Goal: Information Seeking & Learning: Check status

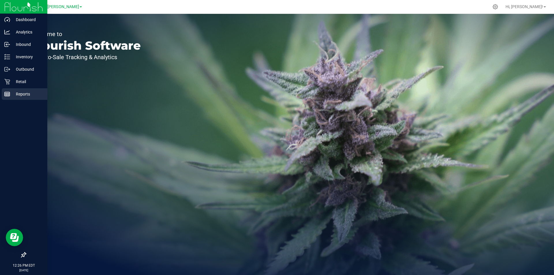
click at [20, 95] on p "Reports" at bounding box center [27, 94] width 35 height 7
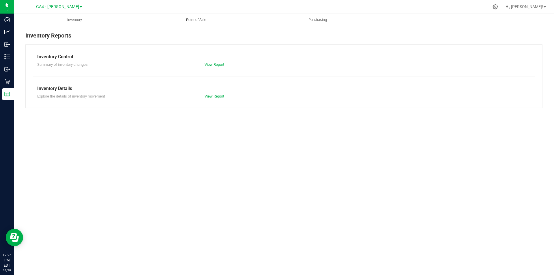
click at [191, 20] on span "Point of Sale" at bounding box center [196, 19] width 36 height 5
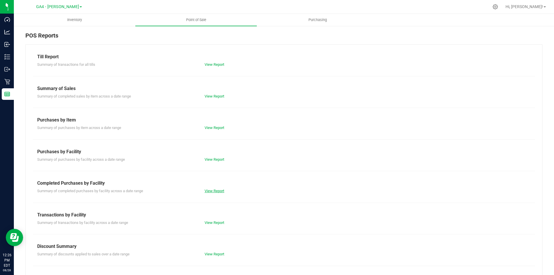
click at [211, 189] on link "View Report" at bounding box center [214, 191] width 20 height 4
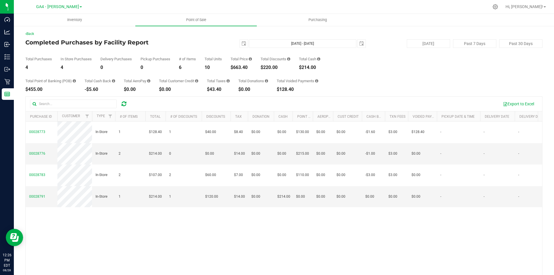
drag, startPoint x: 252, startPoint y: 68, endPoint x: 230, endPoint y: 66, distance: 22.0
click at [230, 66] on div "Total Purchases 4 In Store Purchases 4 Delivery Purchases 0 Pickup Purchases 0 …" at bounding box center [283, 59] width 517 height 22
click at [228, 65] on div "Total Purchases 4 In Store Purchases 4 Delivery Purchases 0 Pickup Purchases 0 …" at bounding box center [283, 59] width 517 height 22
click at [66, 8] on span "GA4 - [PERSON_NAME]" at bounding box center [57, 6] width 43 height 5
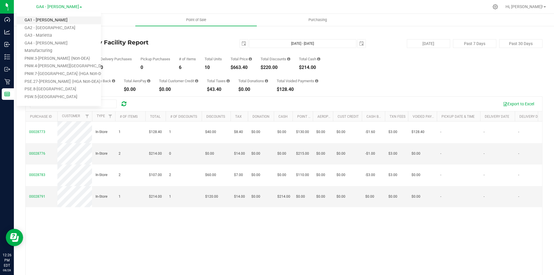
click at [50, 20] on link "GA1 - [PERSON_NAME]" at bounding box center [59, 20] width 84 height 8
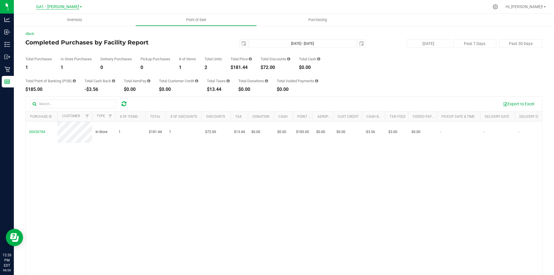
click at [70, 6] on span "GA1 - [PERSON_NAME]" at bounding box center [57, 6] width 43 height 5
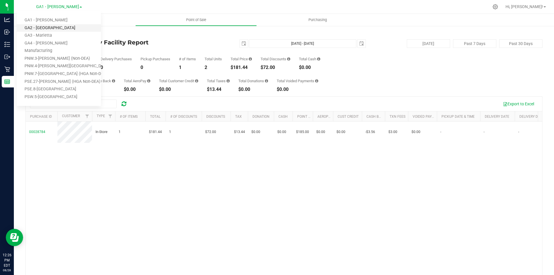
click at [57, 26] on link "GA2 - [GEOGRAPHIC_DATA]" at bounding box center [59, 28] width 84 height 8
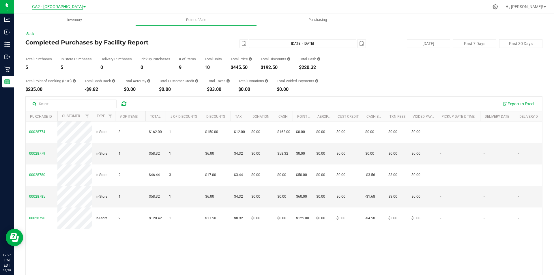
click at [68, 7] on span "GA2 - [GEOGRAPHIC_DATA]" at bounding box center [57, 6] width 51 height 5
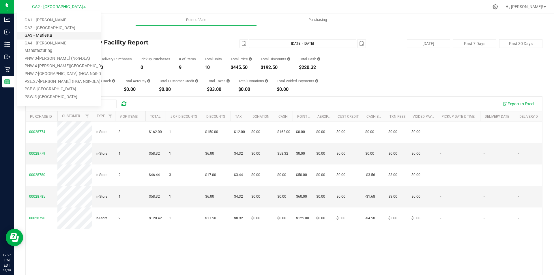
click at [50, 35] on link "GA3 - Marietta" at bounding box center [59, 36] width 84 height 8
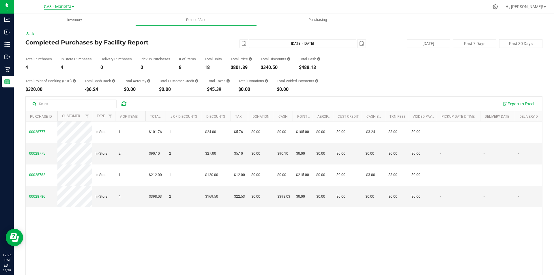
click at [65, 7] on span "GA3 - Marietta" at bounding box center [57, 6] width 27 height 5
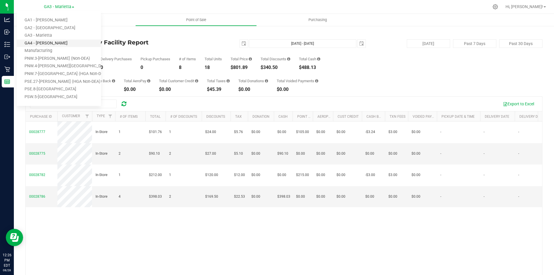
click at [46, 42] on link "GA4 - [PERSON_NAME]" at bounding box center [59, 43] width 84 height 8
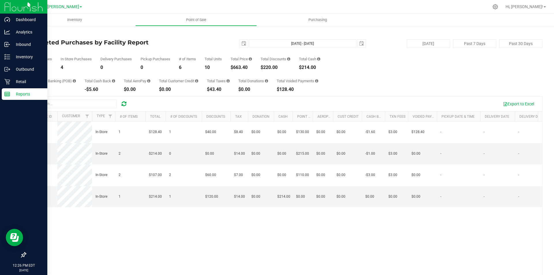
click at [11, 7] on img at bounding box center [23, 7] width 39 height 14
